Goal: Navigation & Orientation: Find specific page/section

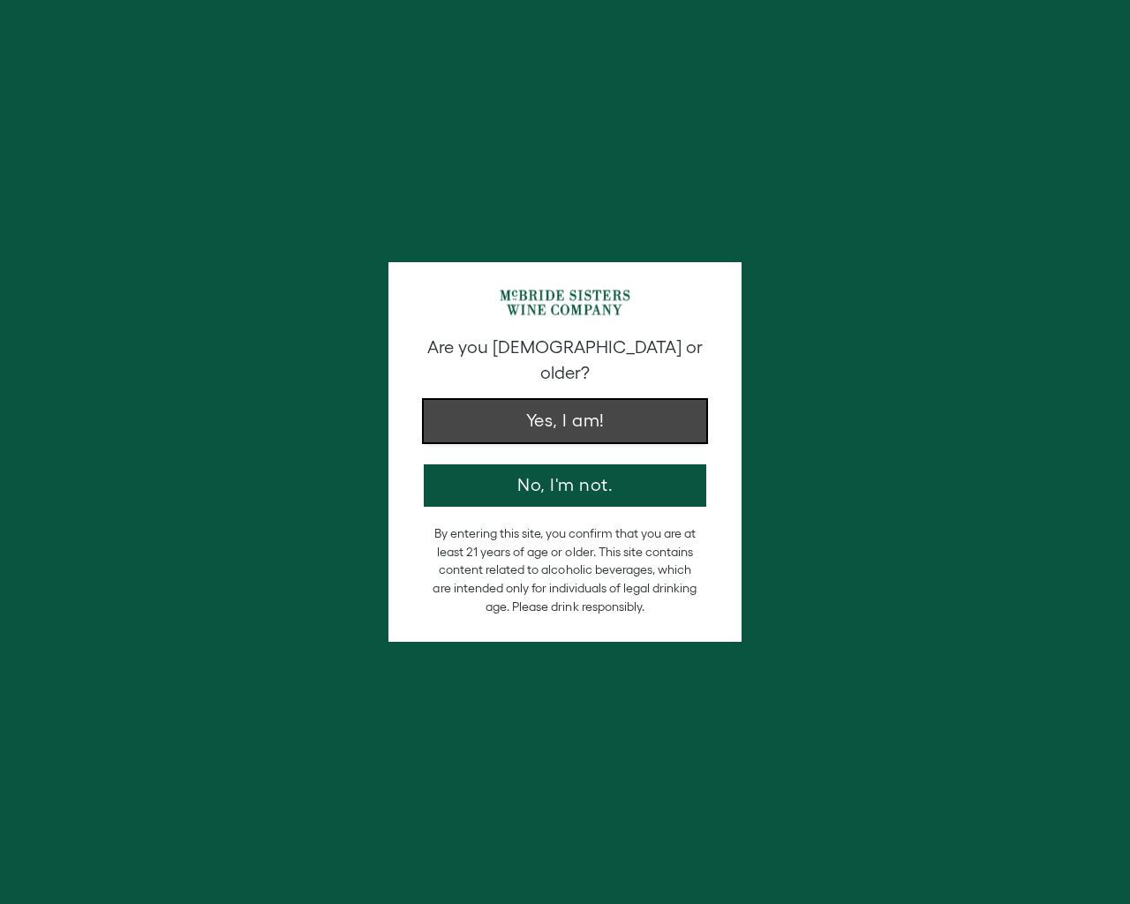
click at [606, 402] on button "Yes, I am!" at bounding box center [565, 421] width 282 height 42
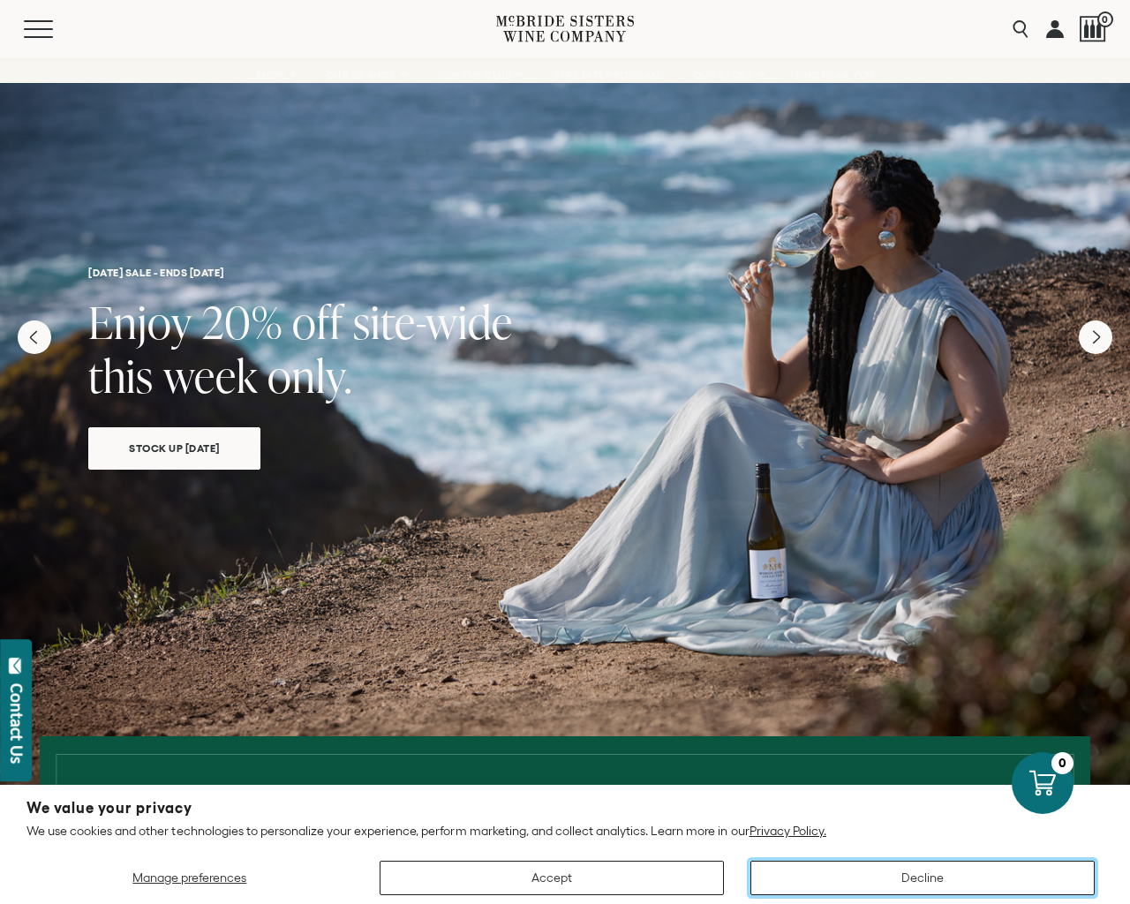
click at [927, 879] on button "Decline" at bounding box center [922, 877] width 344 height 34
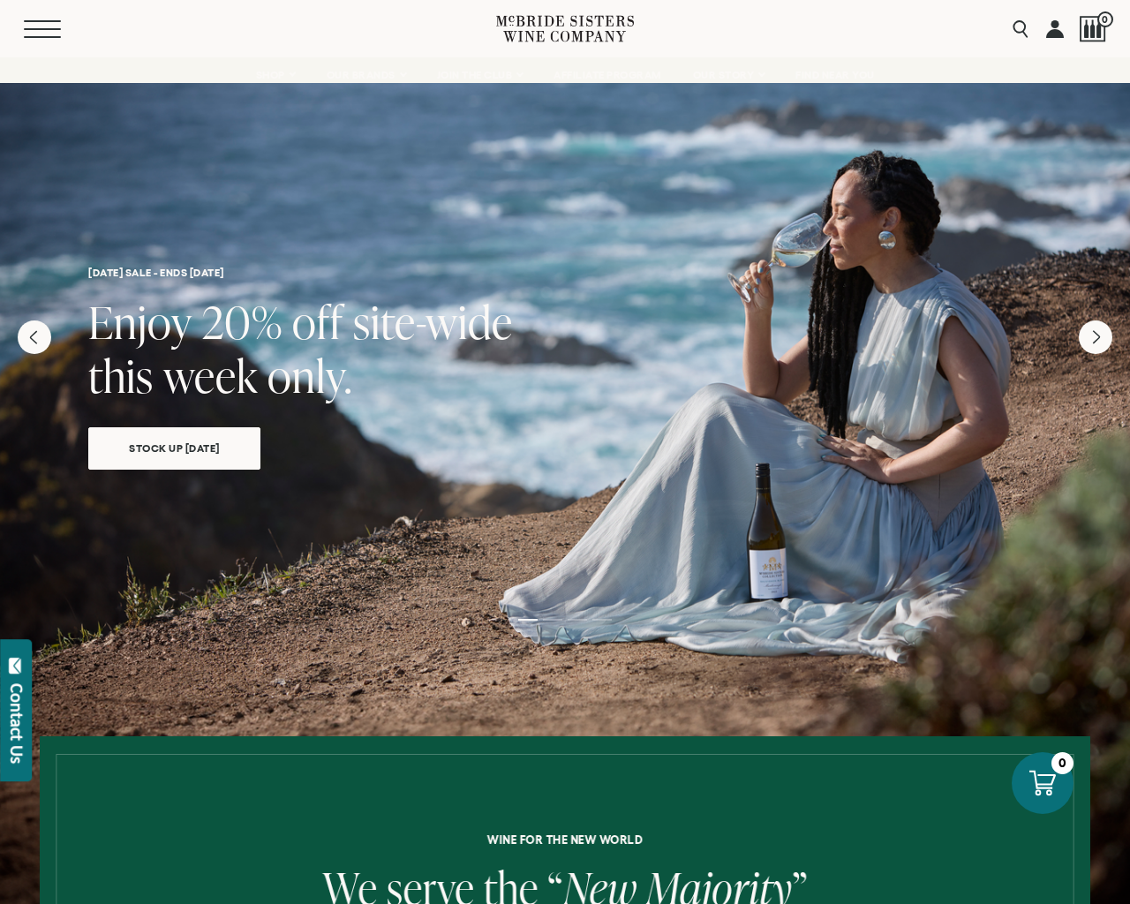
click at [49, 28] on span "Mobile Menu Trigger" at bounding box center [42, 29] width 37 height 2
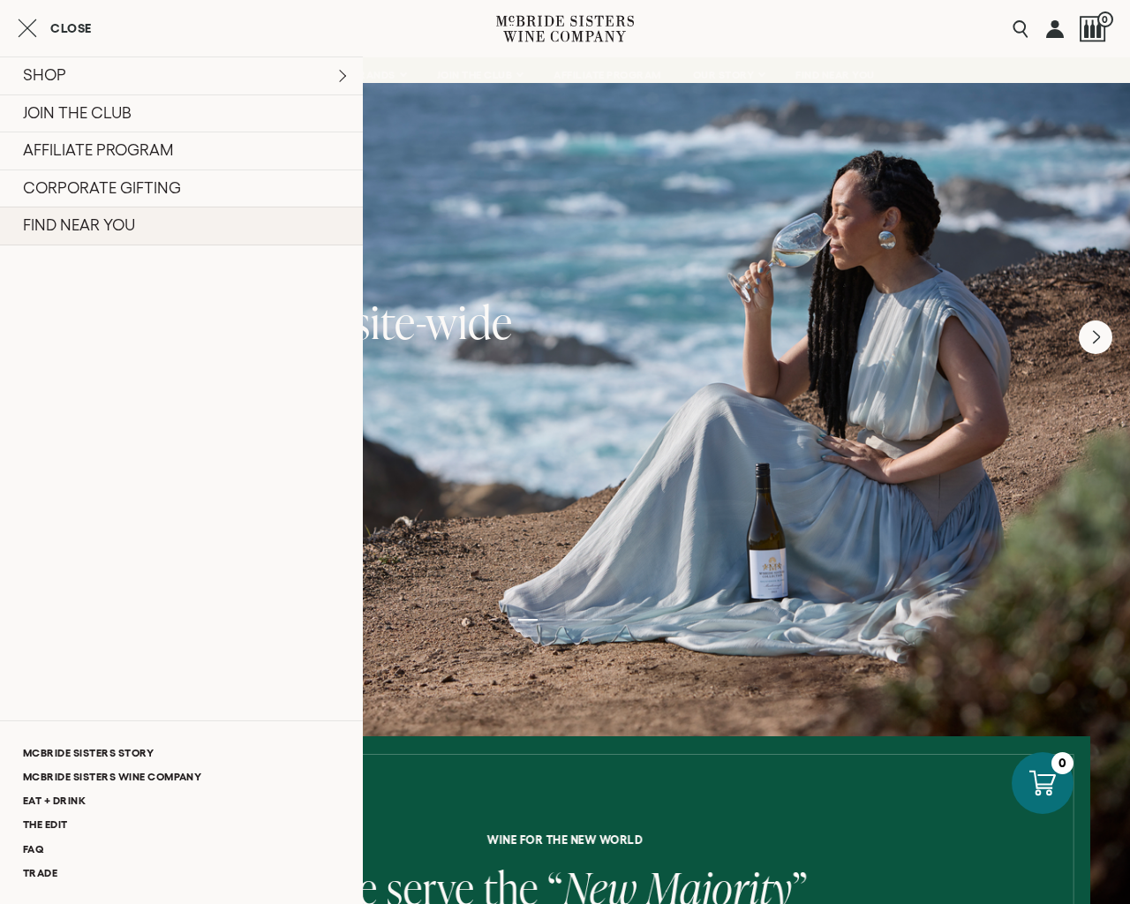
click at [70, 226] on link "FIND NEAR YOU" at bounding box center [181, 226] width 363 height 39
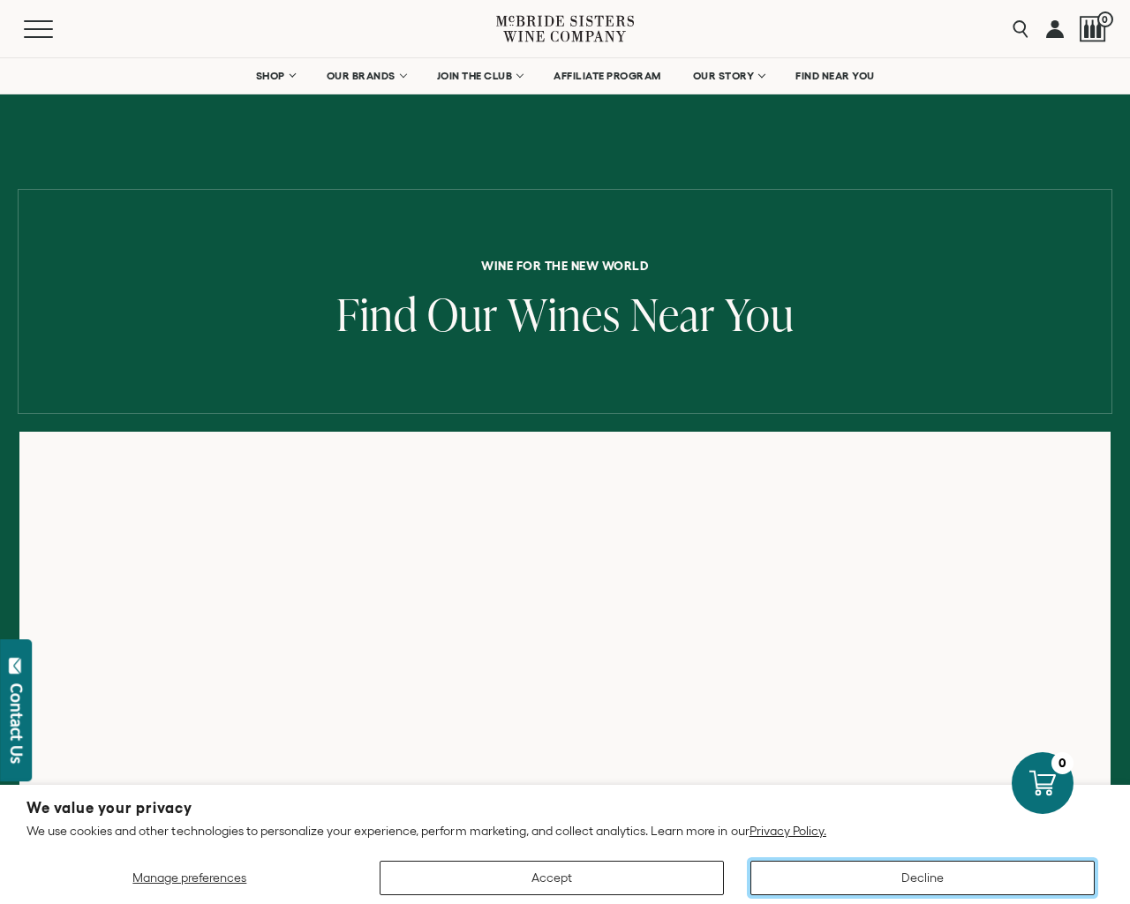
click at [927, 878] on button "Decline" at bounding box center [922, 877] width 344 height 34
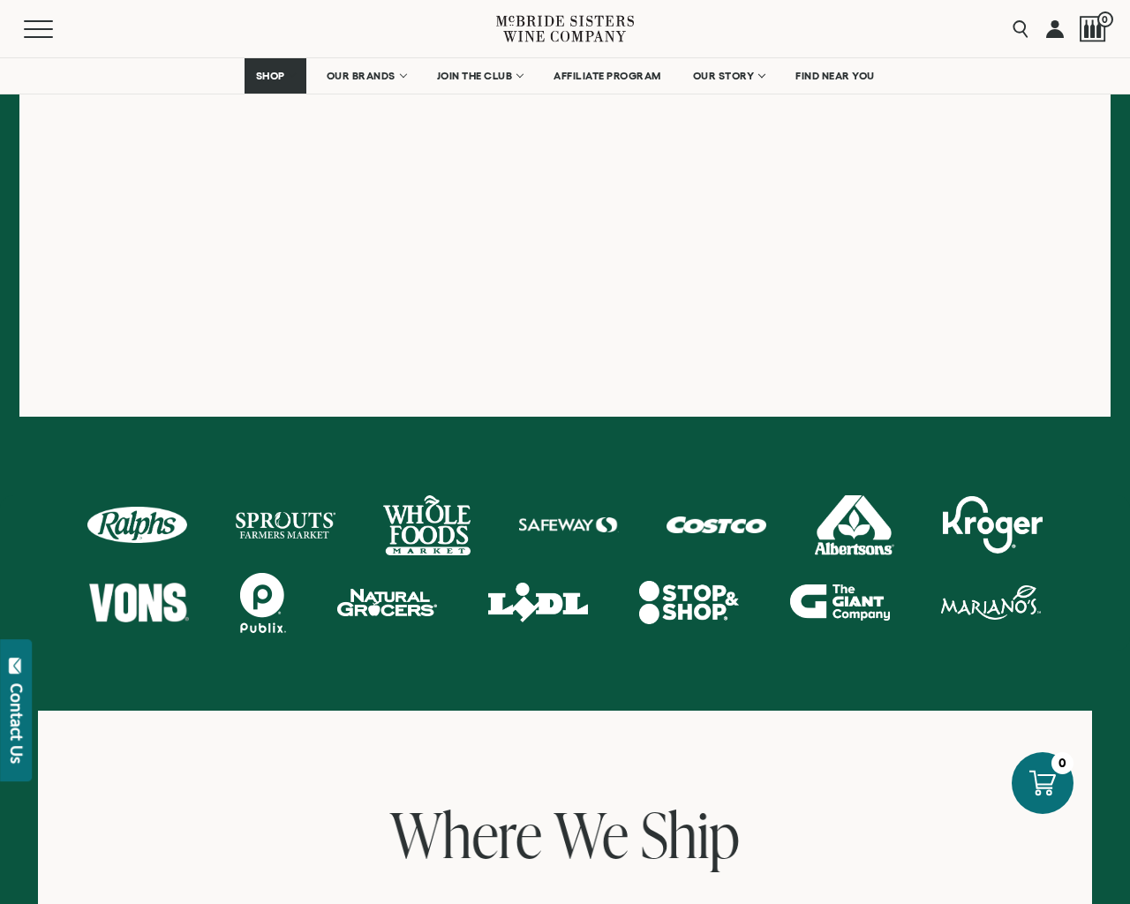
scroll to position [1356, 0]
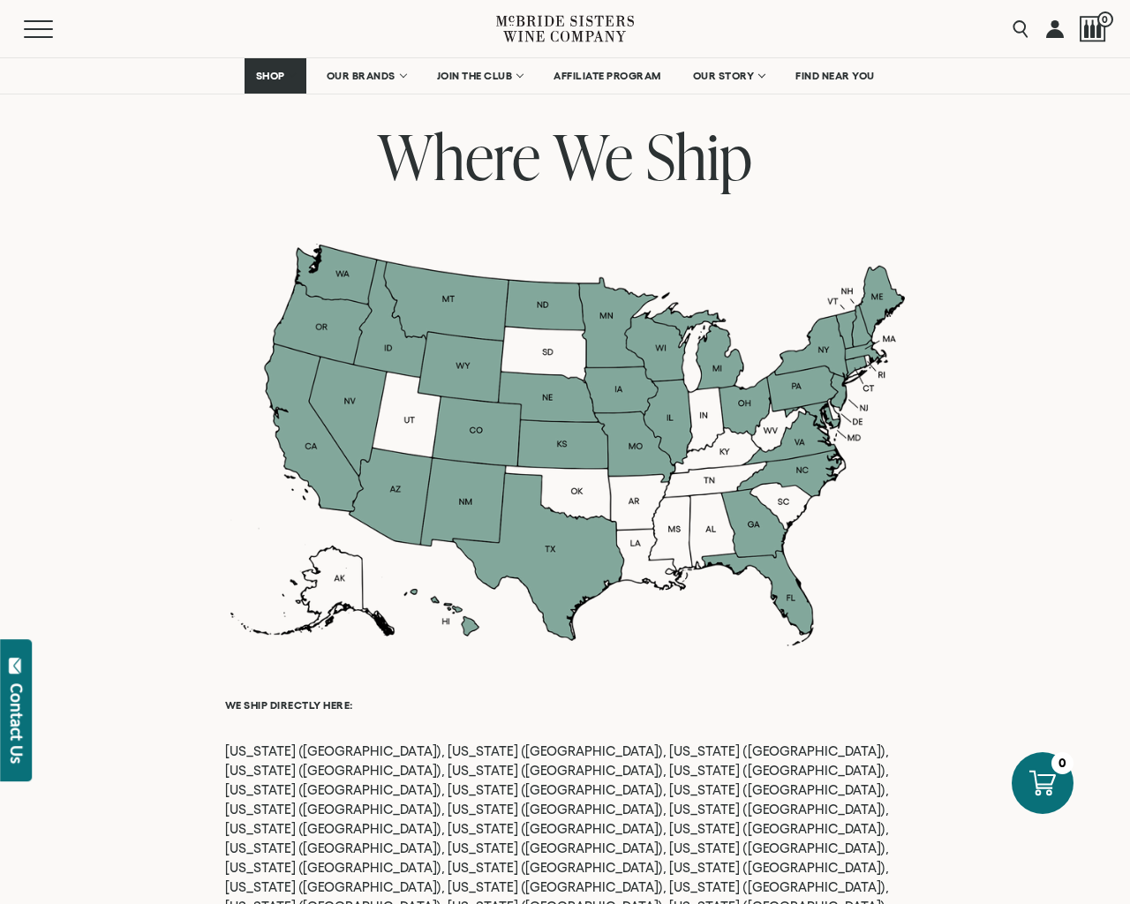
click at [356, 750] on p "Arizona (AZ), California (CA), Colorado (CO), Connecticut (CT), District of Col…" at bounding box center [565, 857] width 680 height 233
click at [356, 752] on p "Arizona (AZ), California (CA), Colorado (CO), Connecticut (CT), District of Col…" at bounding box center [565, 857] width 680 height 233
click at [357, 751] on p "Arizona (AZ), California (CA), Colorado (CO), Connecticut (CT), District of Col…" at bounding box center [565, 857] width 680 height 233
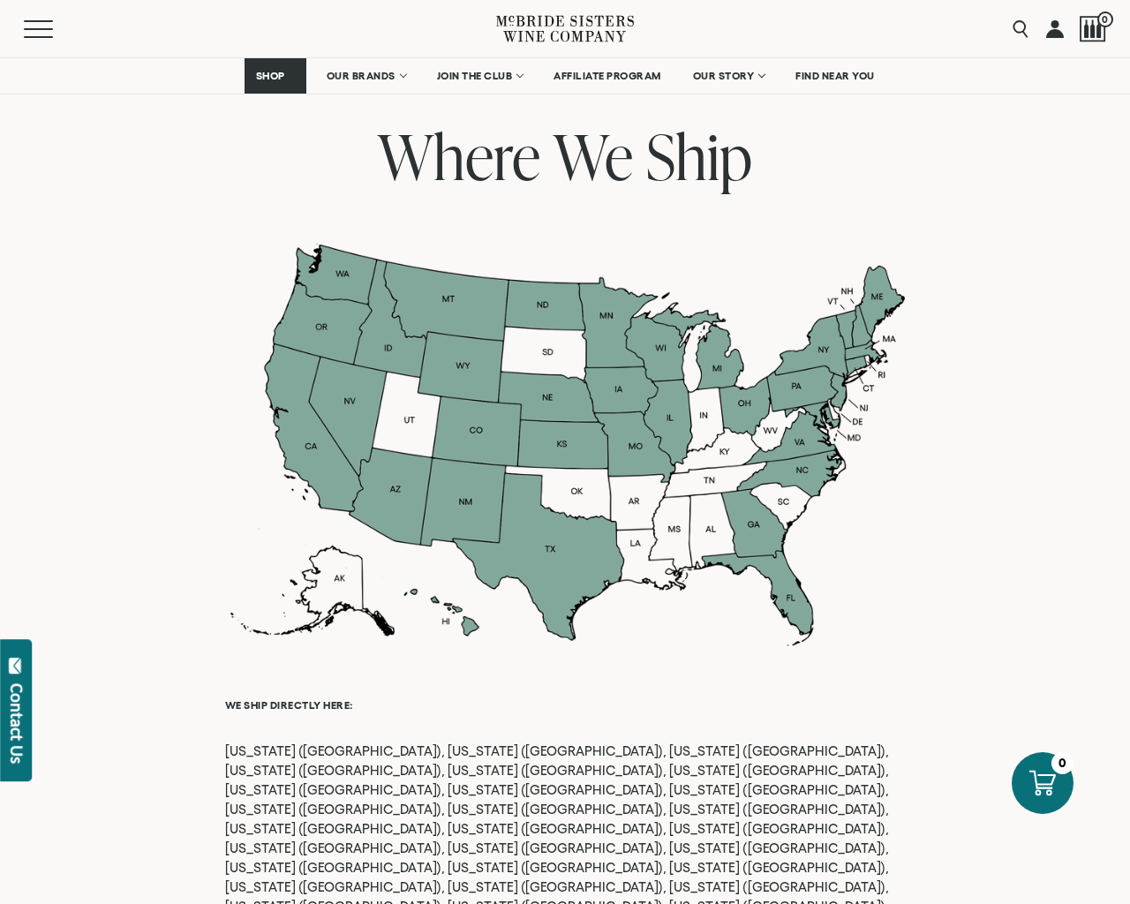
click at [357, 751] on p "Arizona (AZ), California (CA), Colorado (CO), Connecticut (CT), District of Col…" at bounding box center [565, 857] width 680 height 233
